Goal: Task Accomplishment & Management: Manage account settings

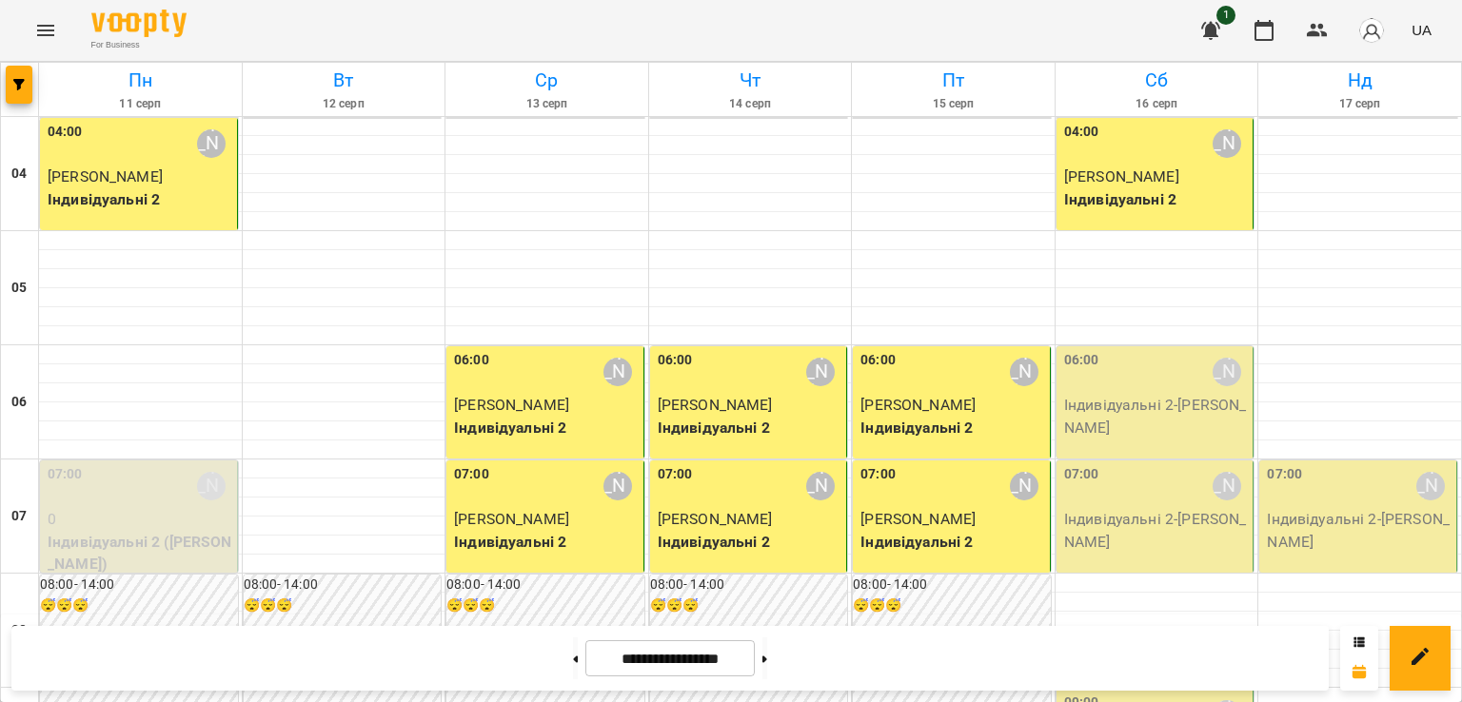
click at [1163, 414] on p "Індивідуальні 2 - [PERSON_NAME]" at bounding box center [1157, 416] width 186 height 45
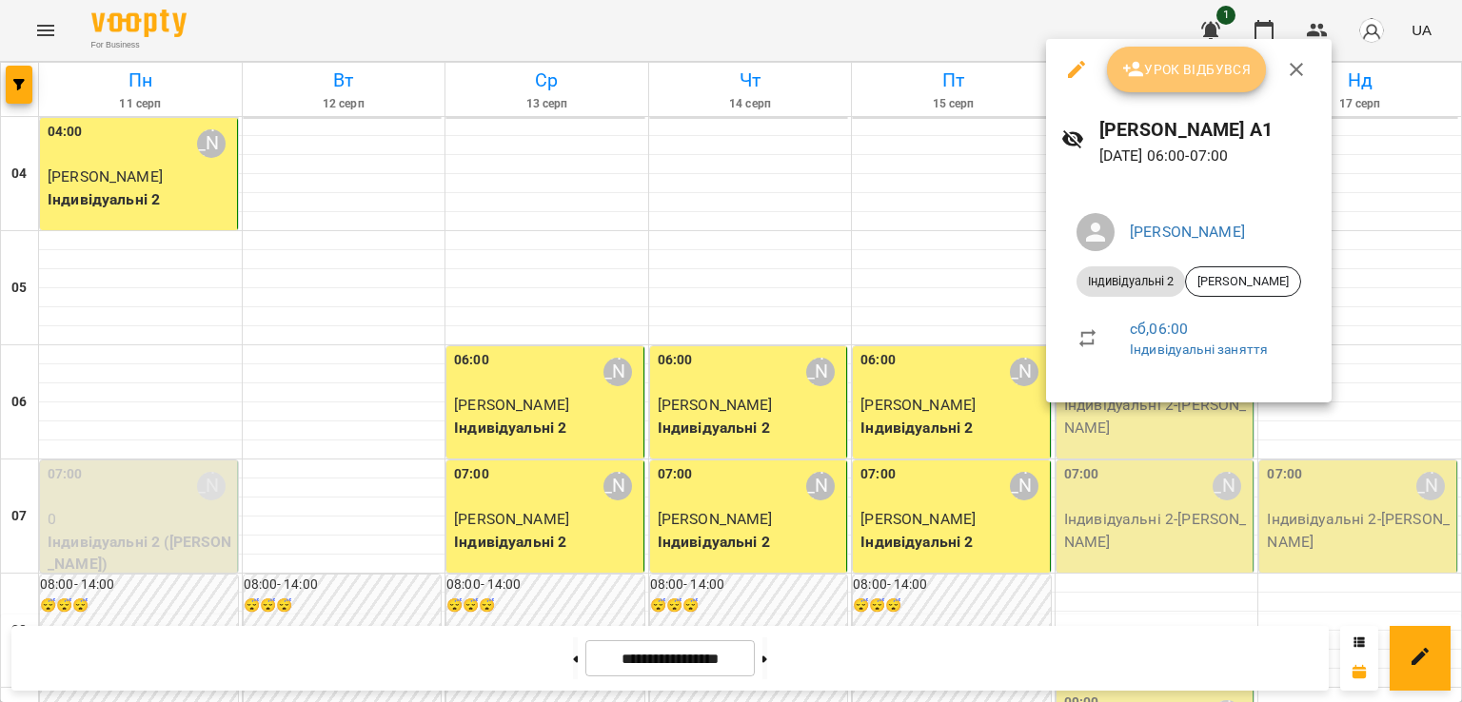
click at [1190, 75] on span "Урок відбувся" at bounding box center [1186, 69] width 129 height 23
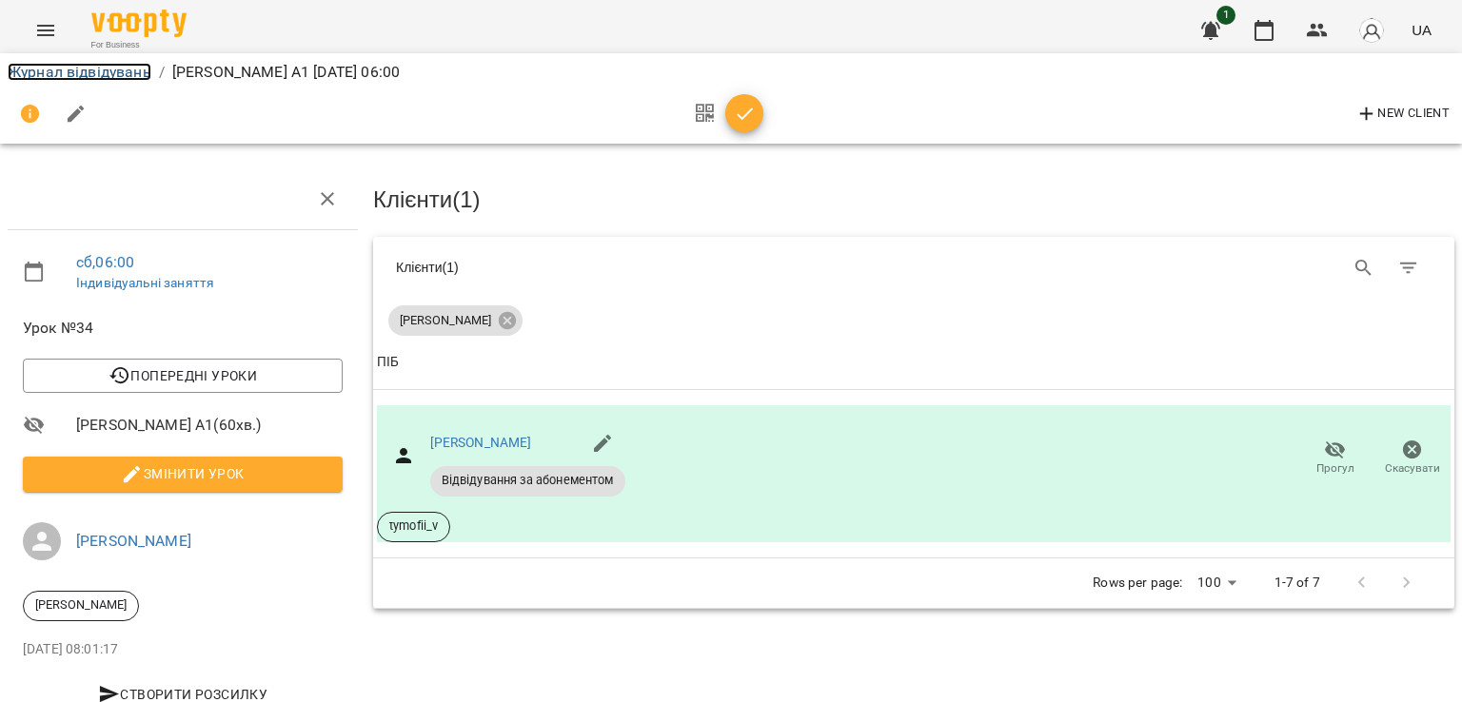
click at [60, 69] on link "Журнал відвідувань" at bounding box center [80, 72] width 144 height 18
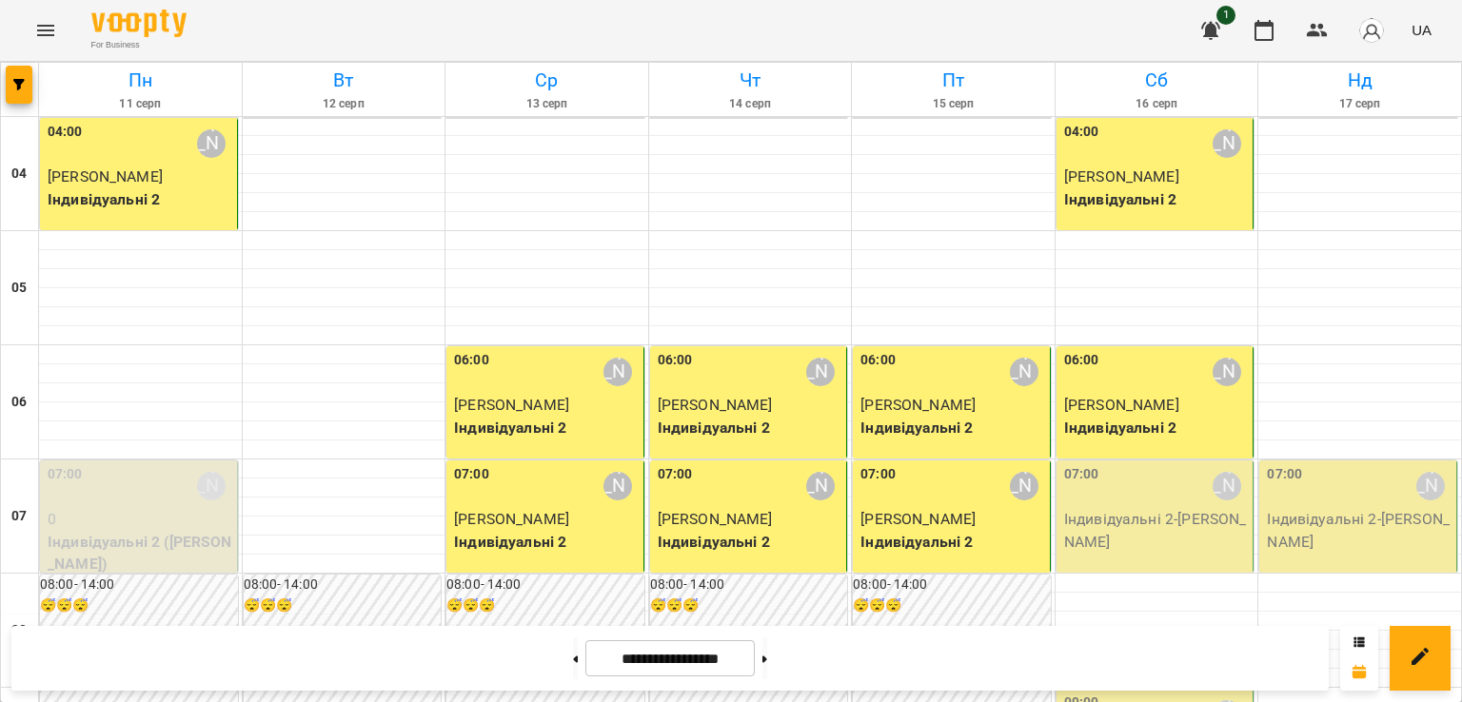
click at [1122, 506] on div "07:00 [PERSON_NAME]" at bounding box center [1157, 486] width 186 height 44
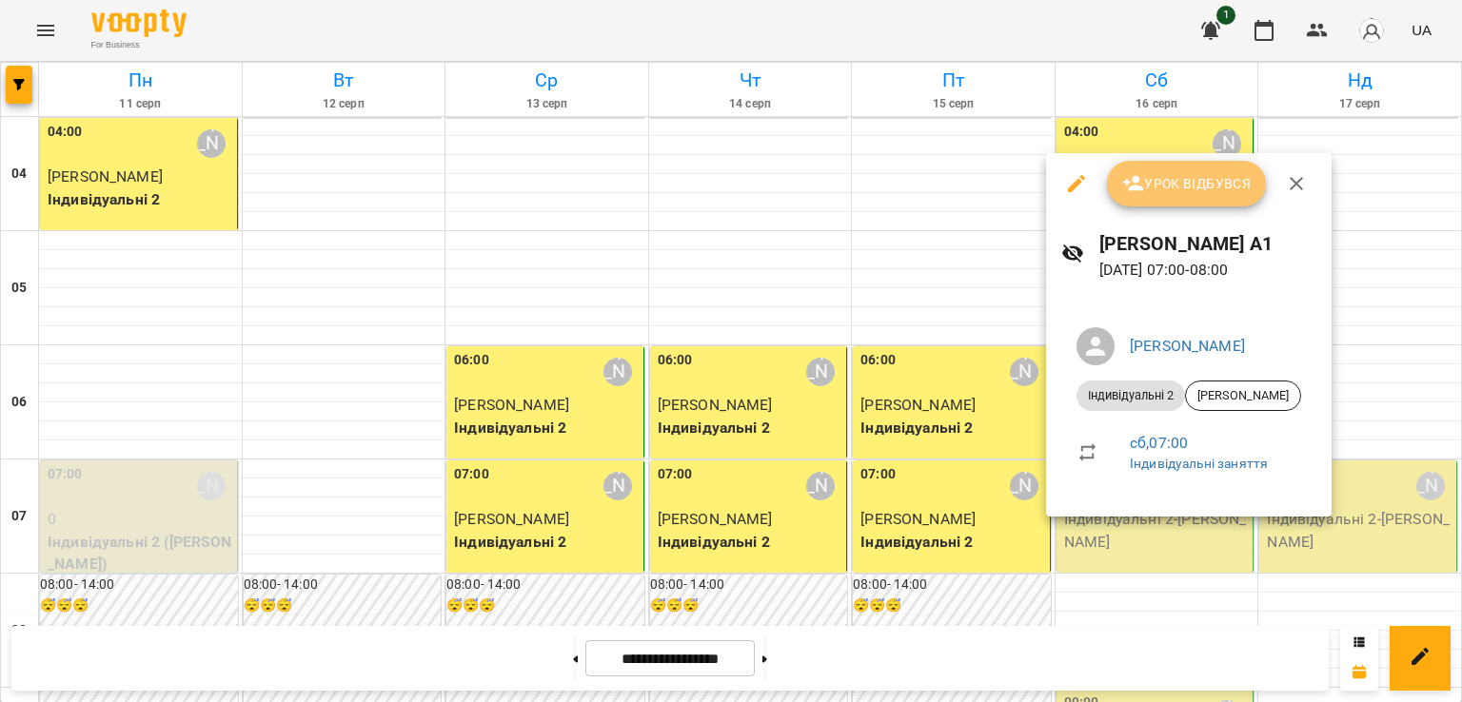
click at [1153, 188] on span "Урок відбувся" at bounding box center [1186, 183] width 129 height 23
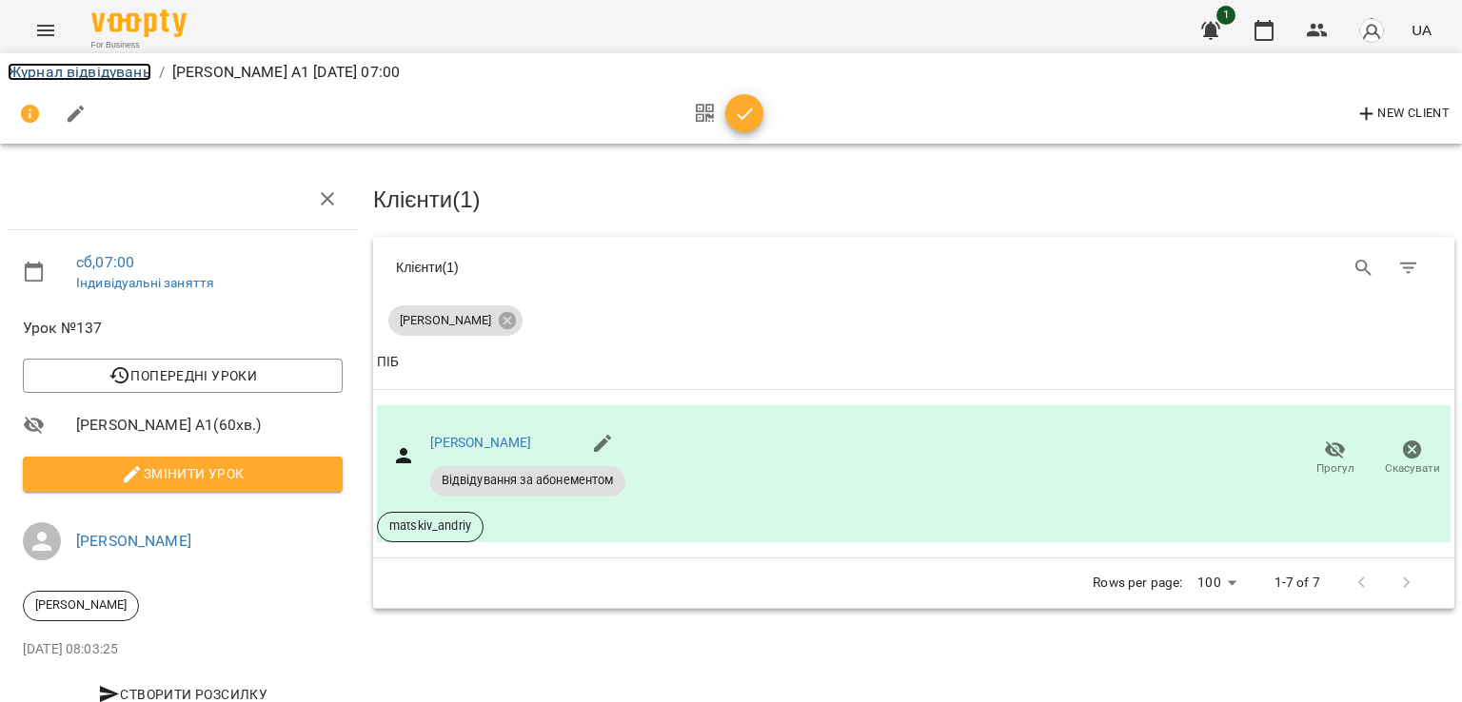
click at [134, 69] on link "Журнал відвідувань" at bounding box center [80, 72] width 144 height 18
